Goal: Information Seeking & Learning: Learn about a topic

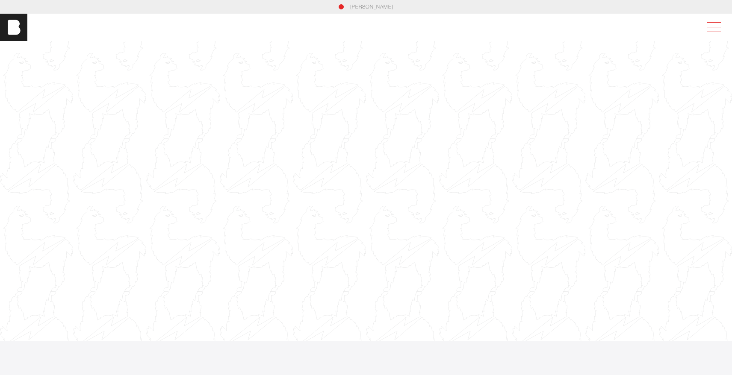
click at [713, 26] on span at bounding box center [712, 27] width 20 height 15
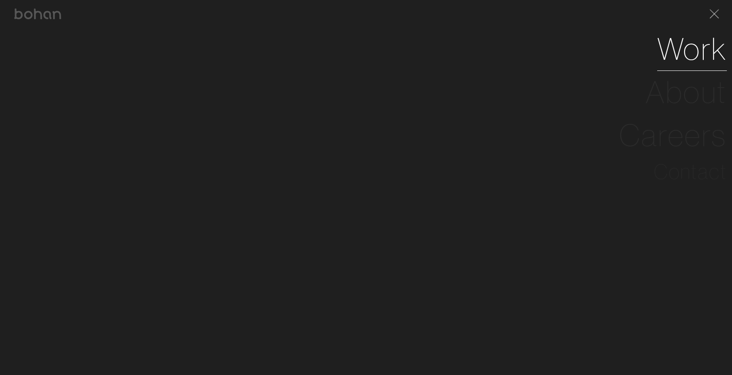
click at [680, 42] on link "Work" at bounding box center [692, 48] width 70 height 43
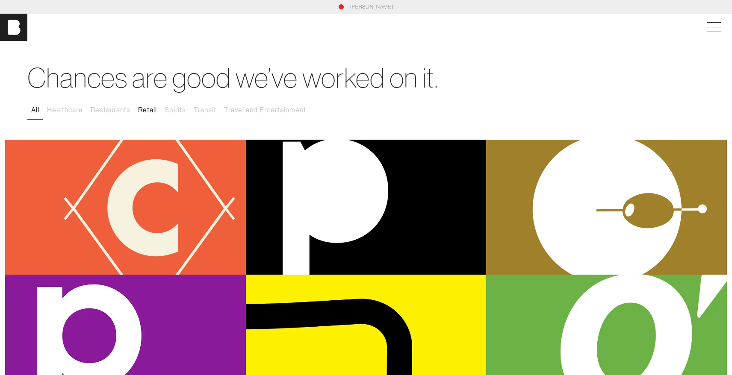
click at [144, 109] on button "Retail" at bounding box center [147, 110] width 26 height 18
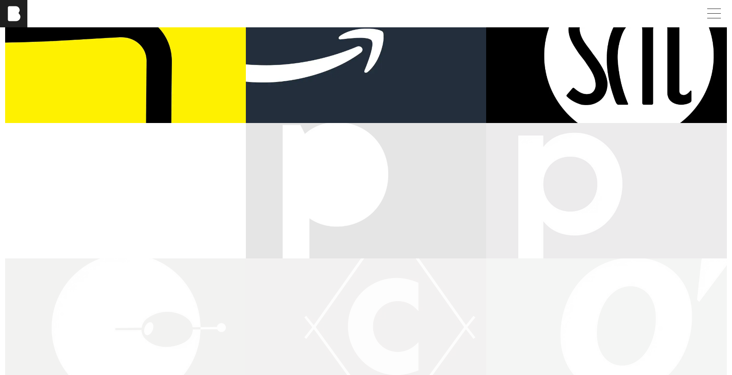
scroll to position [138, 0]
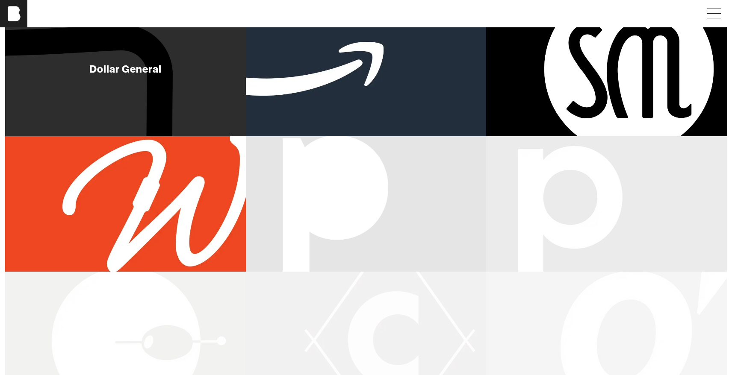
click at [156, 109] on div "Dollar General" at bounding box center [125, 68] width 241 height 135
